Goal: Information Seeking & Learning: Learn about a topic

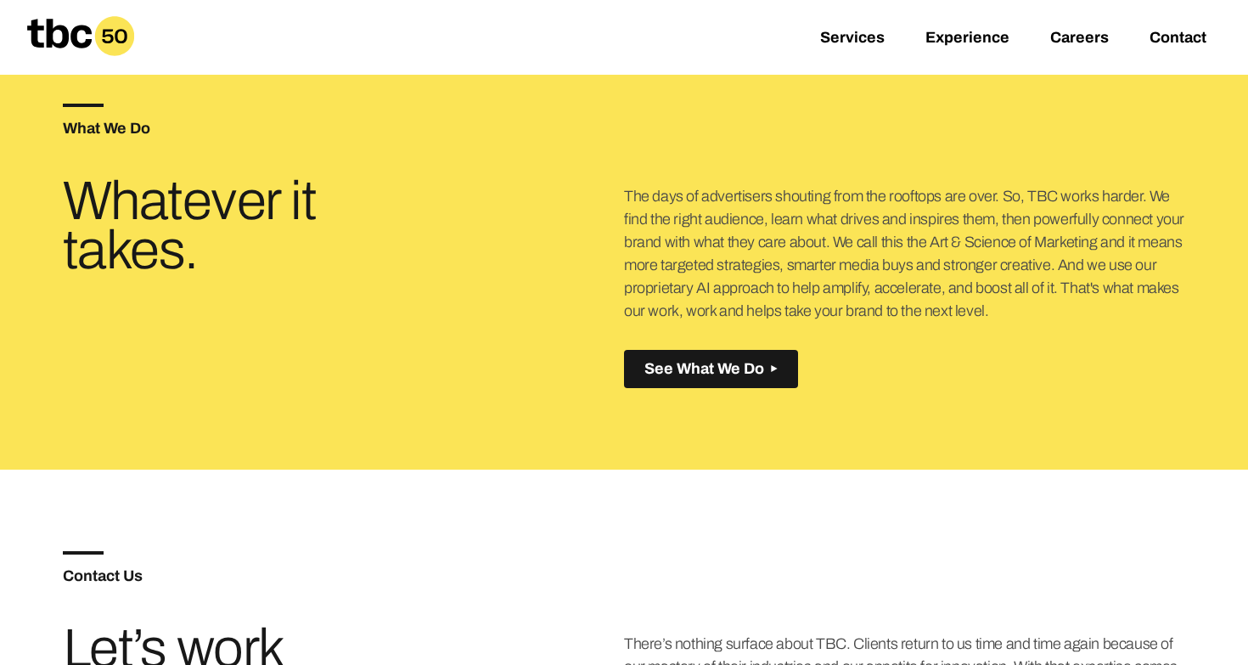
scroll to position [654, 0]
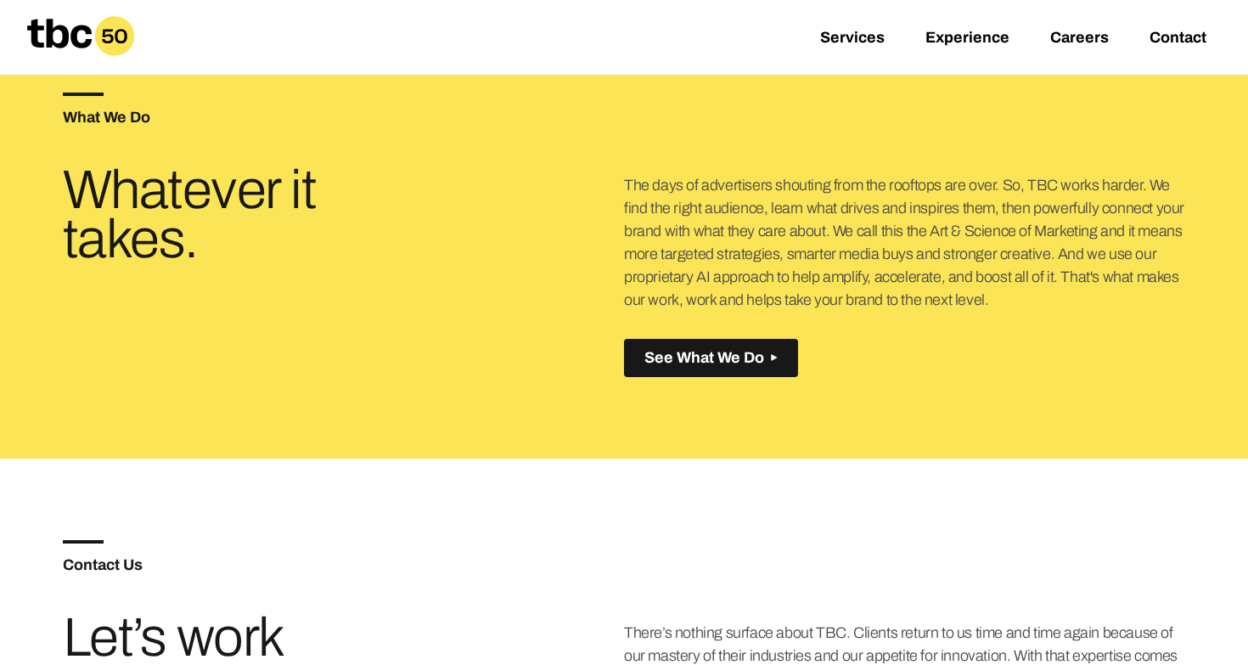
drag, startPoint x: 640, startPoint y: 184, endPoint x: 968, endPoint y: 309, distance: 350.6
click at [968, 309] on p "The days of advertisers shouting from the rooftops are over. So, TBC works hard…" at bounding box center [905, 242] width 562 height 137
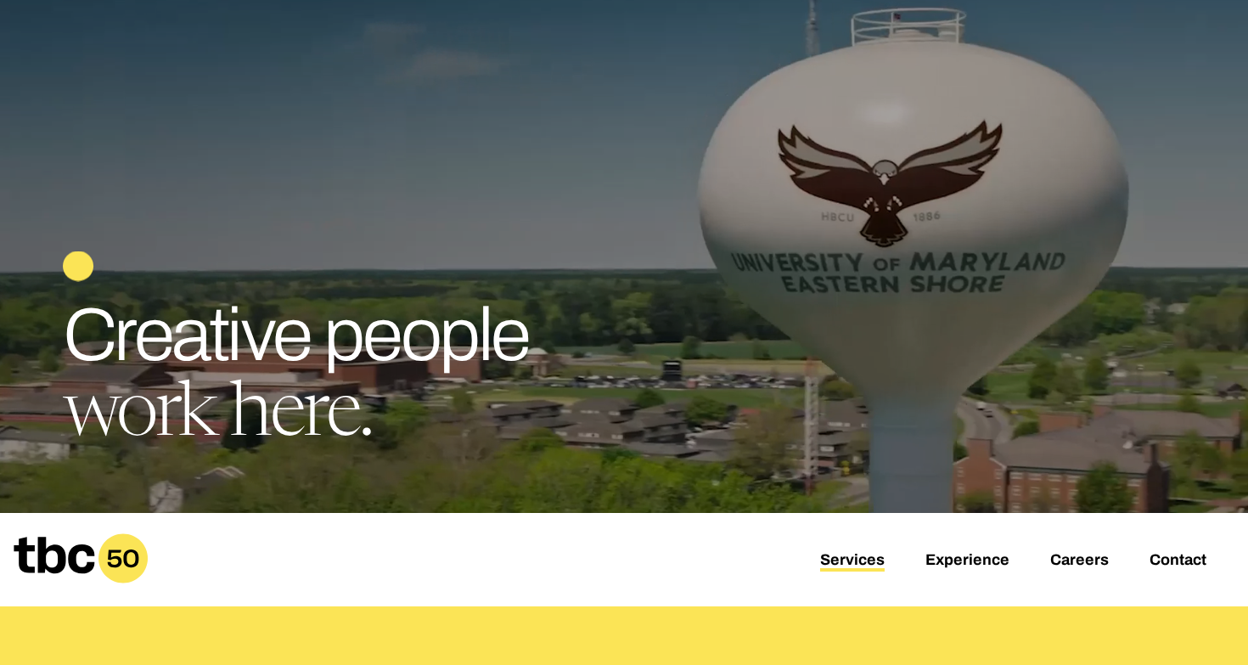
scroll to position [158, 0]
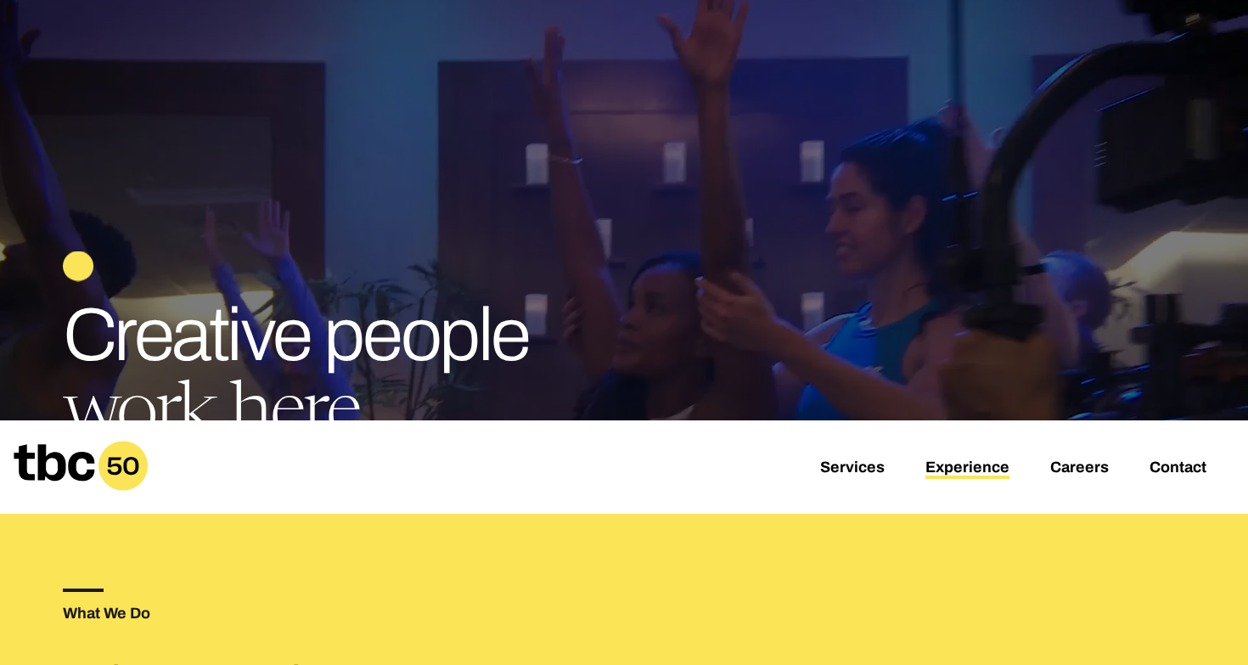
click at [971, 462] on link "Experience" at bounding box center [967, 468] width 84 height 20
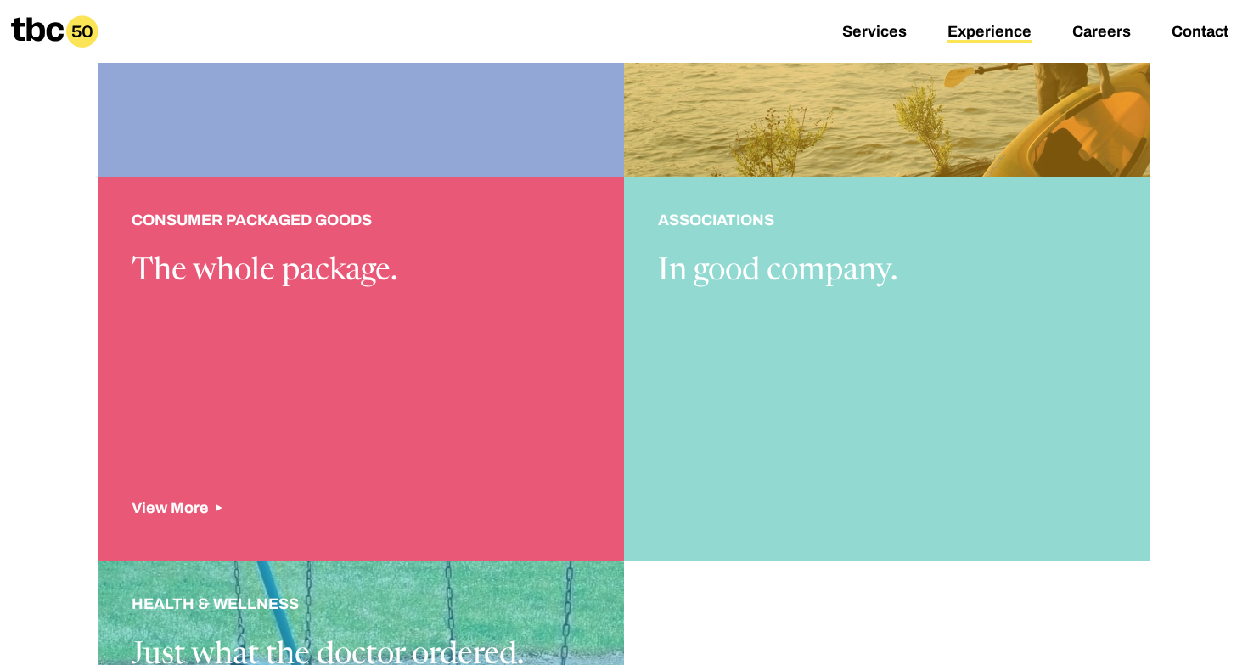
scroll to position [1491, 0]
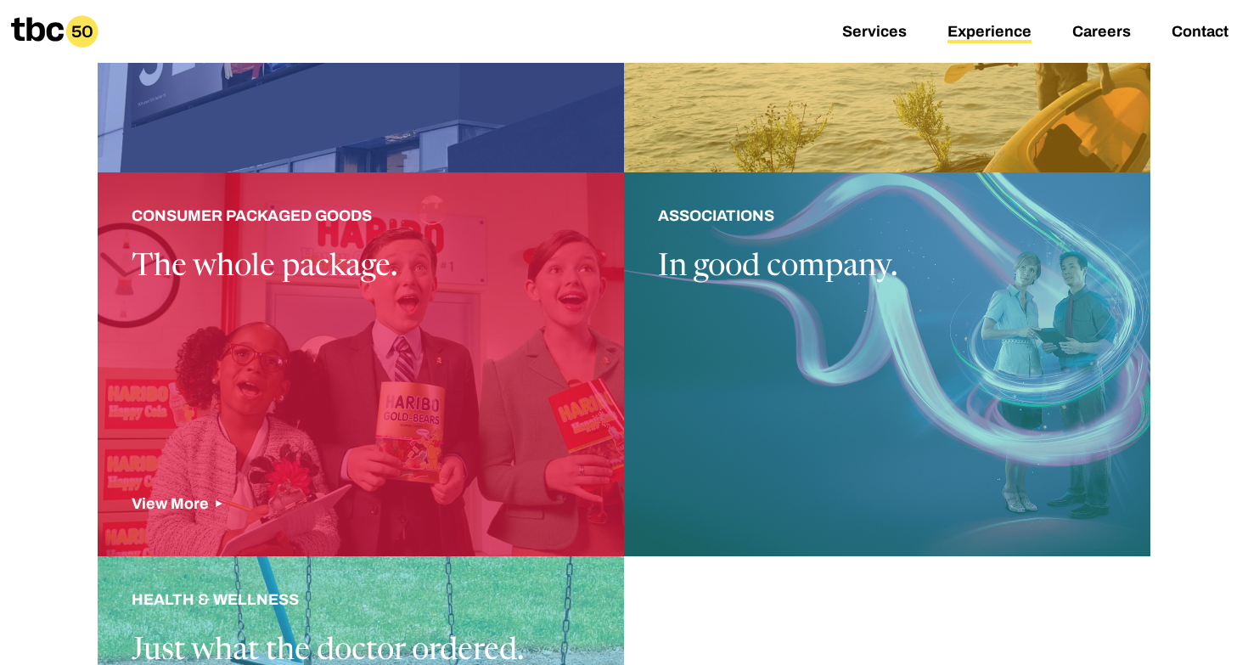
click at [470, 496] on div at bounding box center [361, 364] width 526 height 384
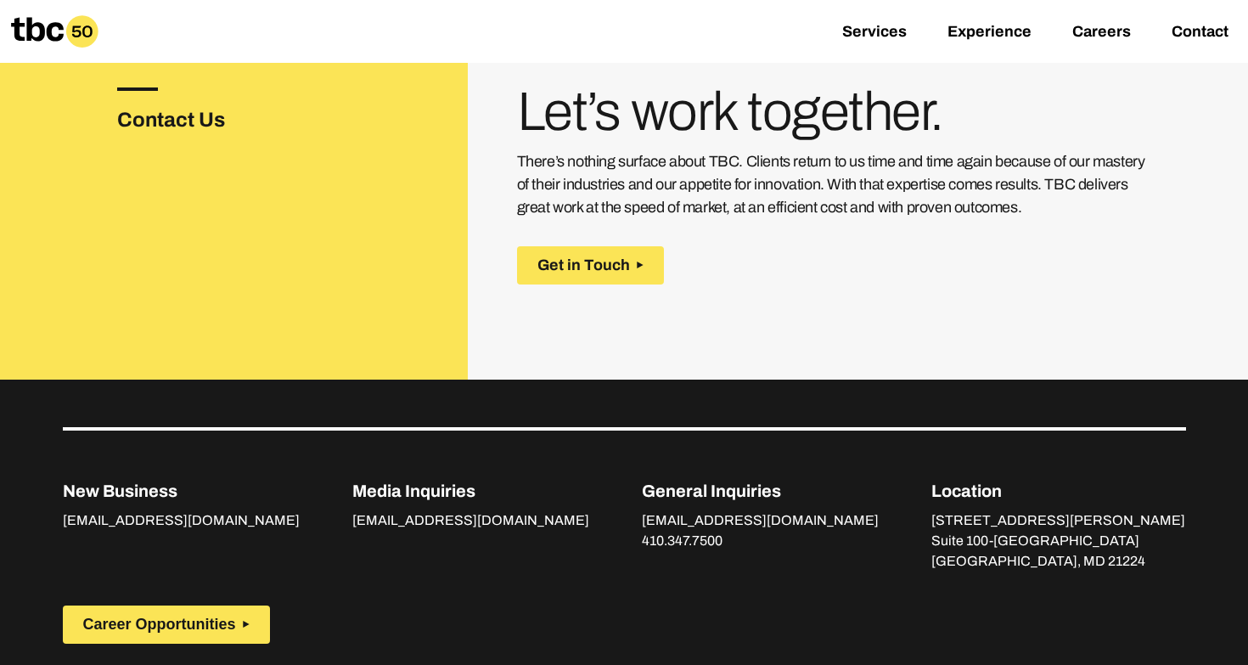
scroll to position [2354, 0]
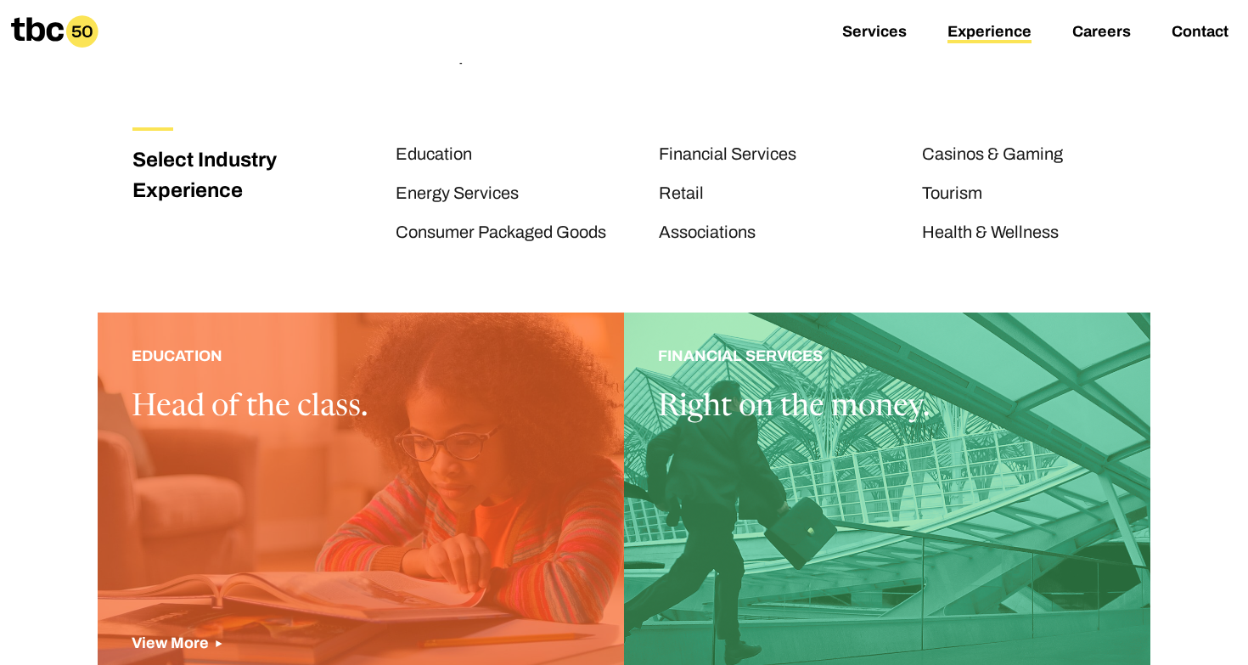
scroll to position [263, 0]
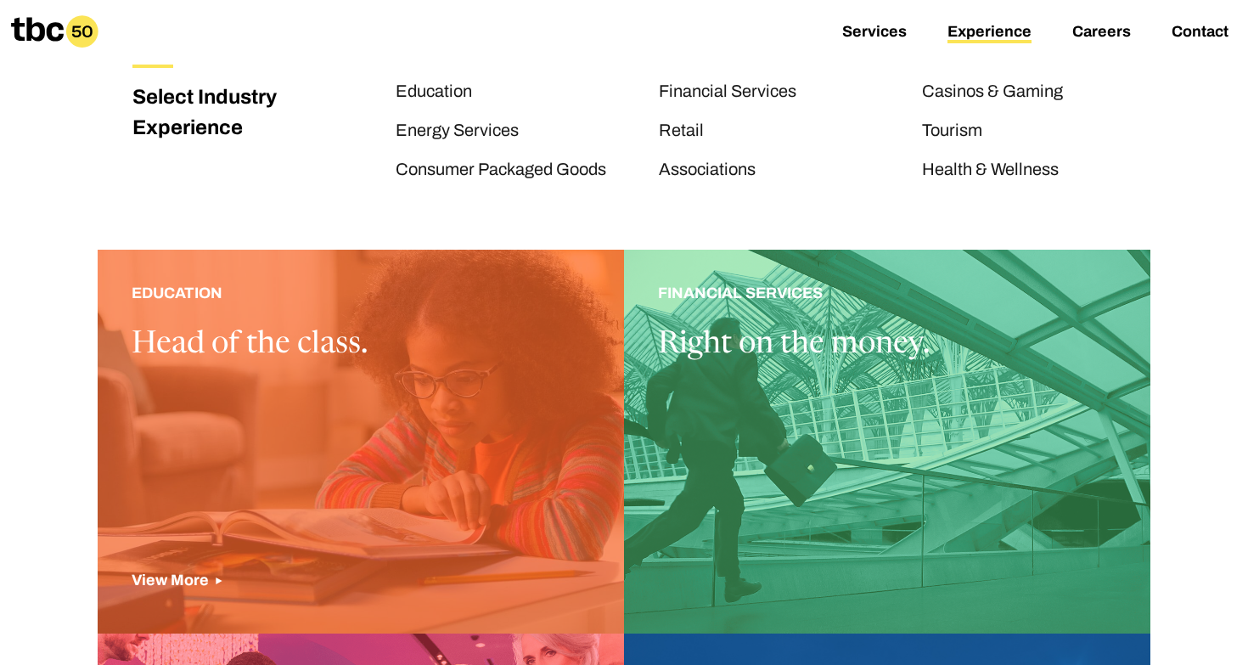
click at [363, 407] on div at bounding box center [361, 442] width 526 height 384
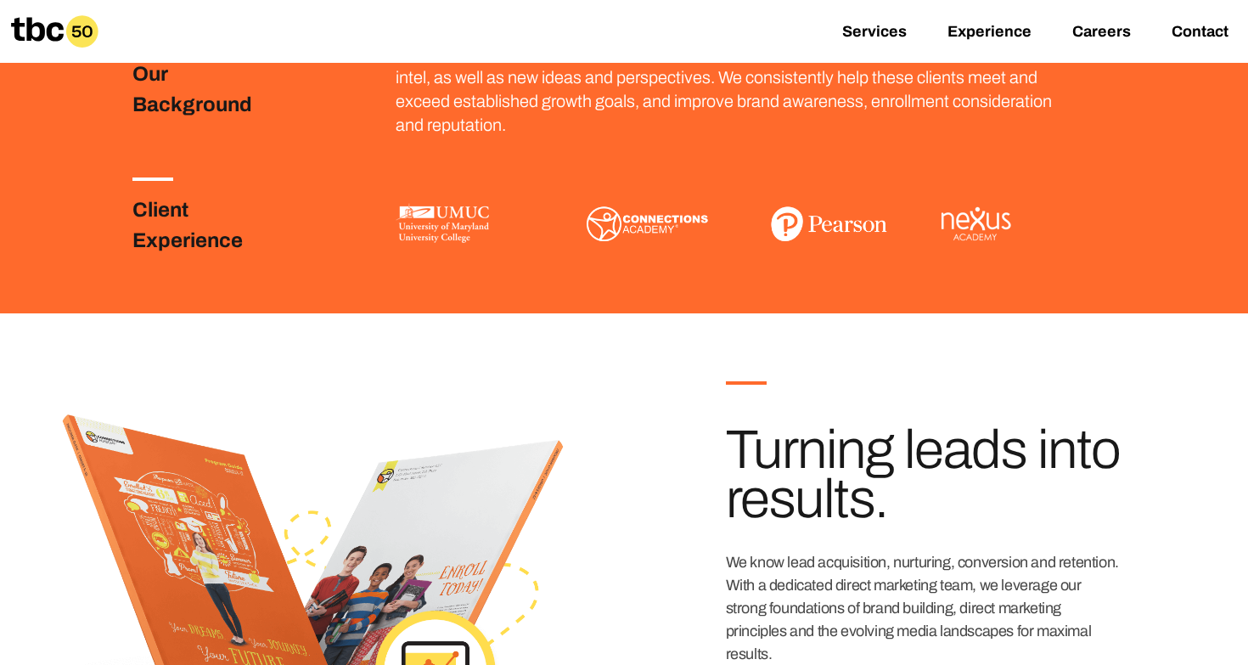
scroll to position [485, 0]
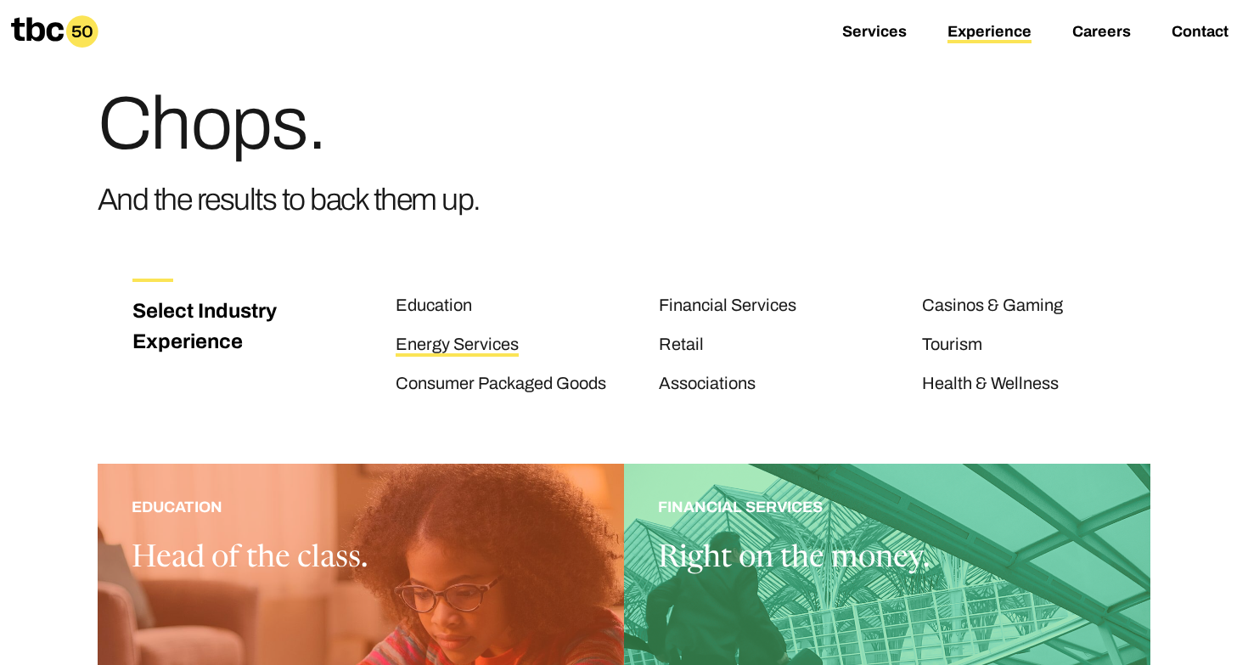
scroll to position [222, 0]
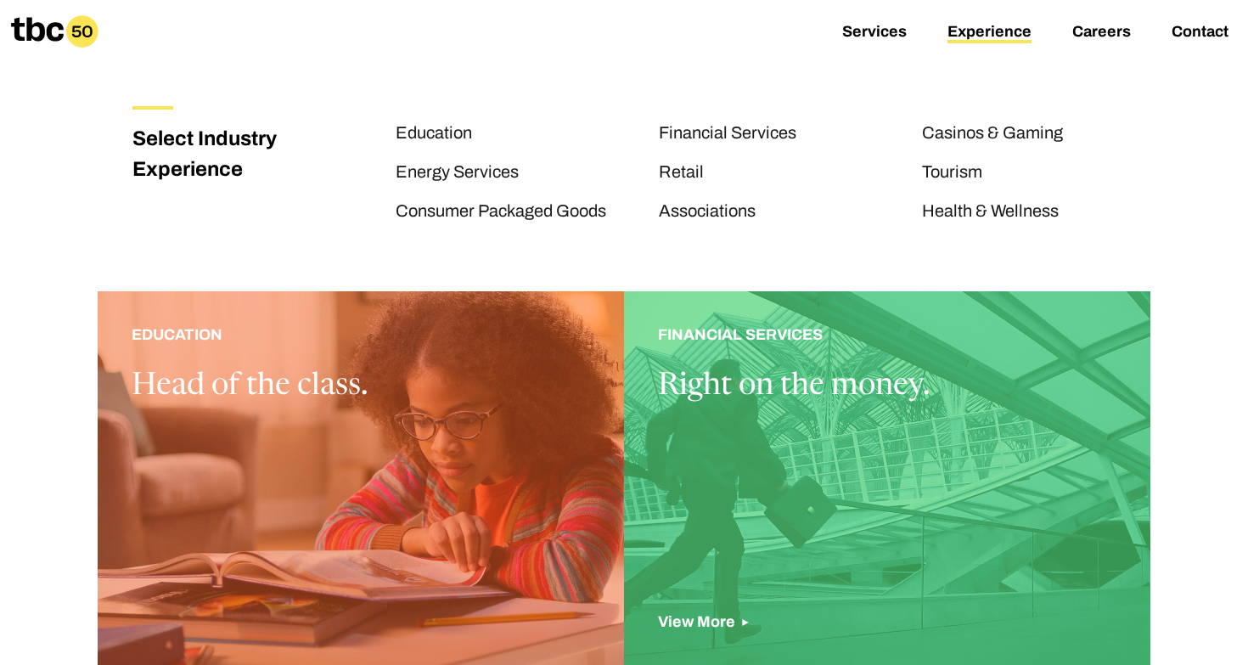
click at [756, 394] on div at bounding box center [887, 483] width 526 height 384
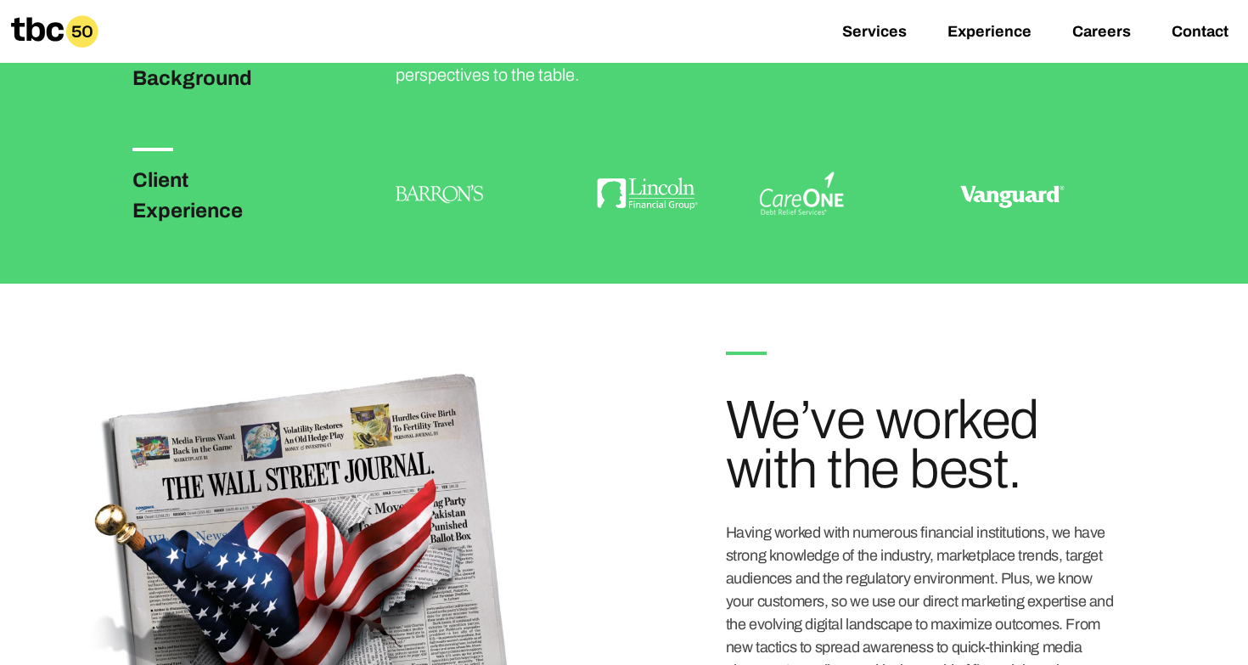
scroll to position [516, 0]
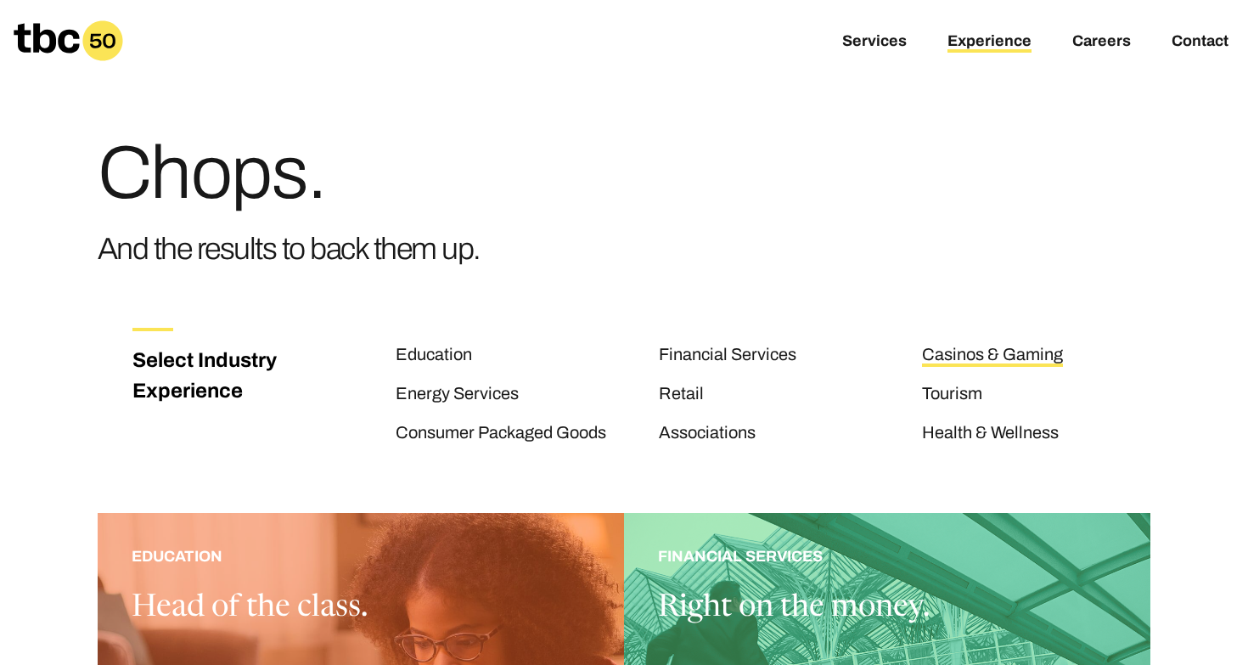
click at [955, 352] on link "Casinos & Gaming" at bounding box center [992, 356] width 141 height 22
